Goal: Task Accomplishment & Management: Complete application form

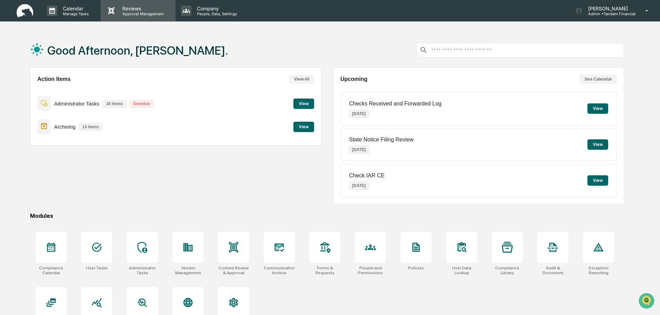
click at [129, 6] on p "Reviews" at bounding box center [142, 9] width 50 height 6
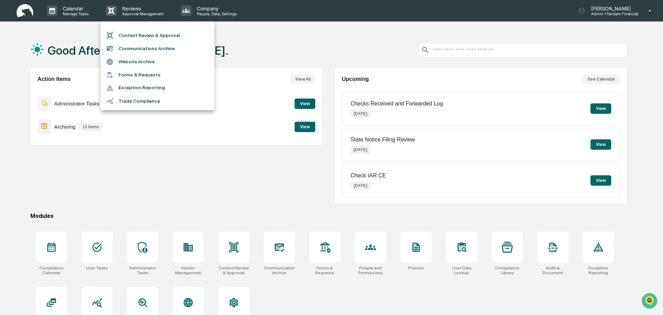
click at [609, 7] on div at bounding box center [331, 157] width 663 height 315
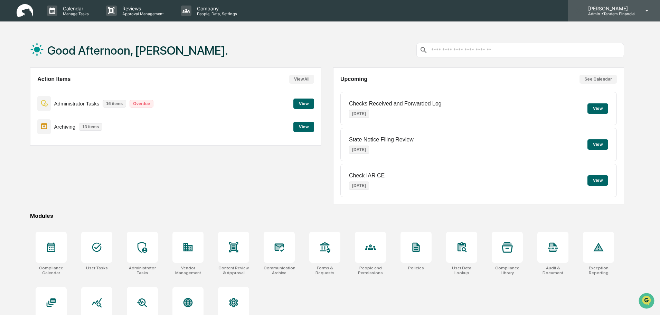
click at [646, 9] on icon at bounding box center [647, 11] width 12 height 7
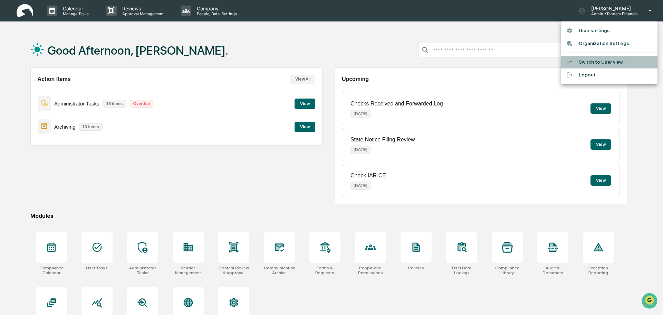
click at [592, 59] on li "Switch to User view..." at bounding box center [609, 62] width 97 height 13
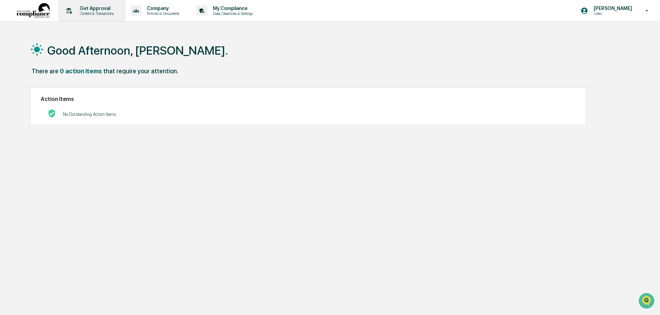
click at [97, 8] on p "Get Approval" at bounding box center [95, 9] width 43 height 6
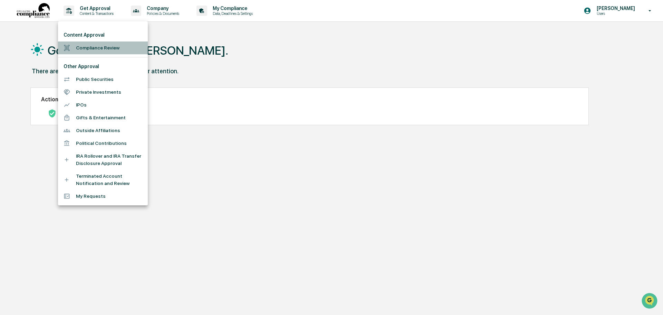
click at [90, 45] on li "Compliance Review" at bounding box center [103, 47] width 90 height 13
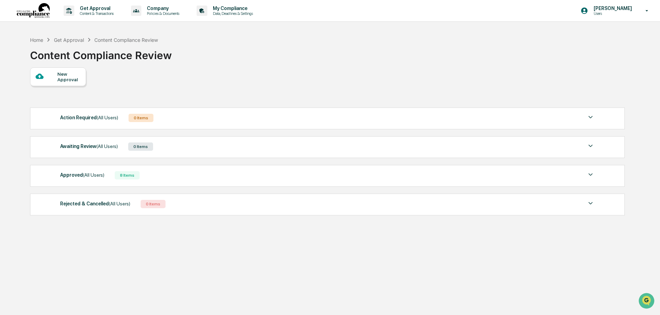
click at [60, 74] on div "New Approval" at bounding box center [68, 76] width 23 height 11
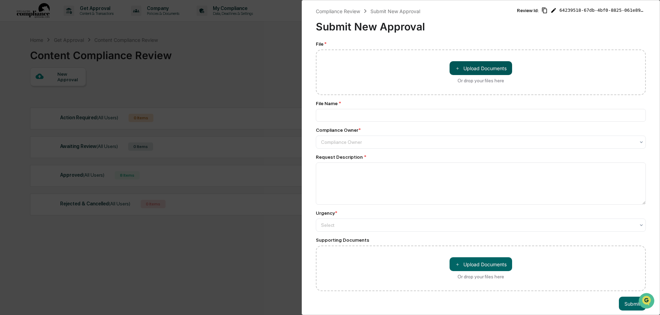
click at [485, 68] on button "＋ Upload Documents" at bounding box center [480, 68] width 63 height 14
type input "**********"
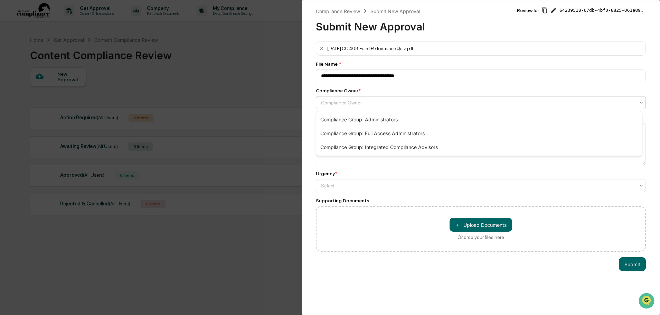
click at [344, 100] on div at bounding box center [478, 102] width 314 height 7
click at [374, 116] on div "Compliance Group: Administrators" at bounding box center [479, 120] width 326 height 14
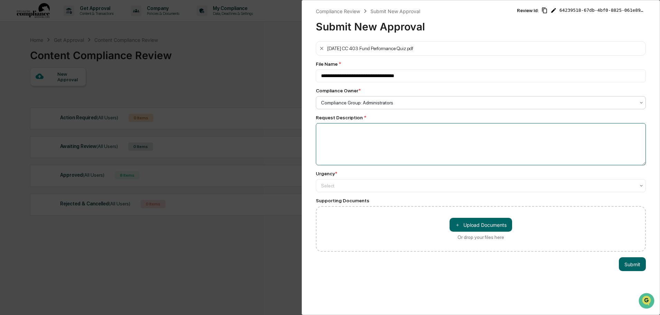
click at [338, 130] on textarea at bounding box center [481, 144] width 330 height 42
type textarea "**********"
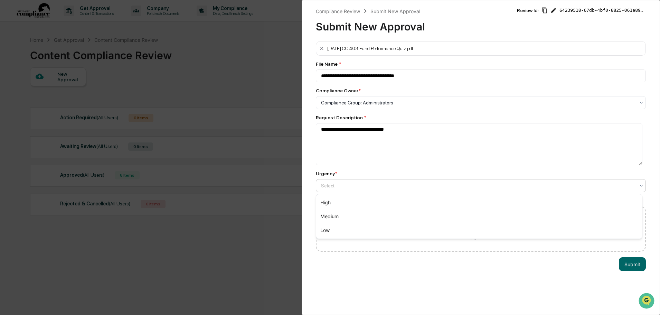
click at [371, 183] on div at bounding box center [478, 185] width 314 height 7
click at [325, 230] on div "Low" at bounding box center [479, 230] width 326 height 14
click at [474, 222] on button "＋ Upload Documents" at bounding box center [480, 225] width 63 height 14
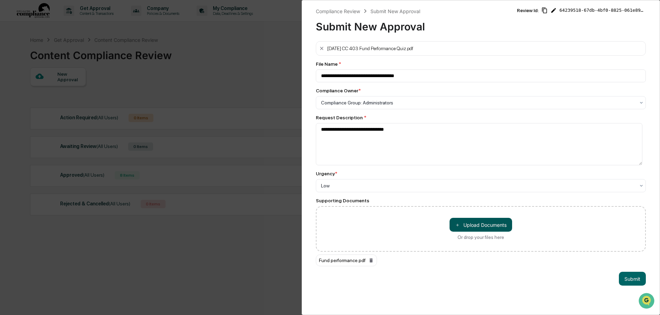
click at [470, 223] on button "＋ Upload Documents" at bounding box center [480, 225] width 63 height 14
click at [628, 275] on button "Submit" at bounding box center [632, 278] width 27 height 14
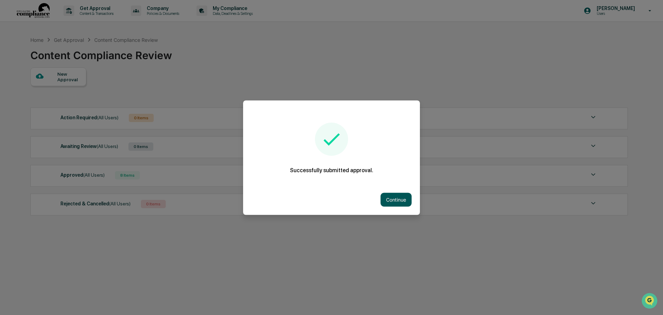
click at [393, 196] on button "Continue" at bounding box center [396, 199] width 31 height 14
